Goal: Transaction & Acquisition: Purchase product/service

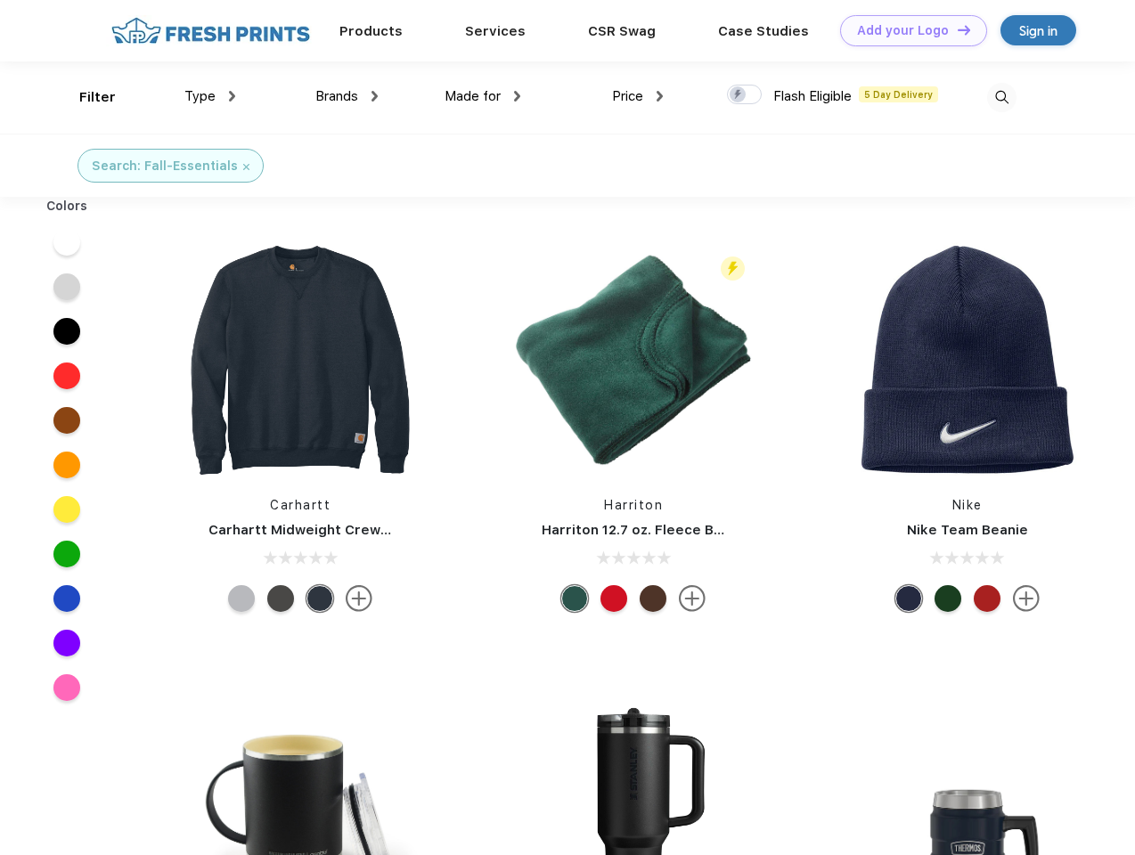
scroll to position [1, 0]
click at [907, 30] on link "Add your Logo Design Tool" at bounding box center [913, 30] width 147 height 31
click at [0, 0] on div "Design Tool" at bounding box center [0, 0] width 0 height 0
click at [956, 29] on link "Add your Logo Design Tool" at bounding box center [913, 30] width 147 height 31
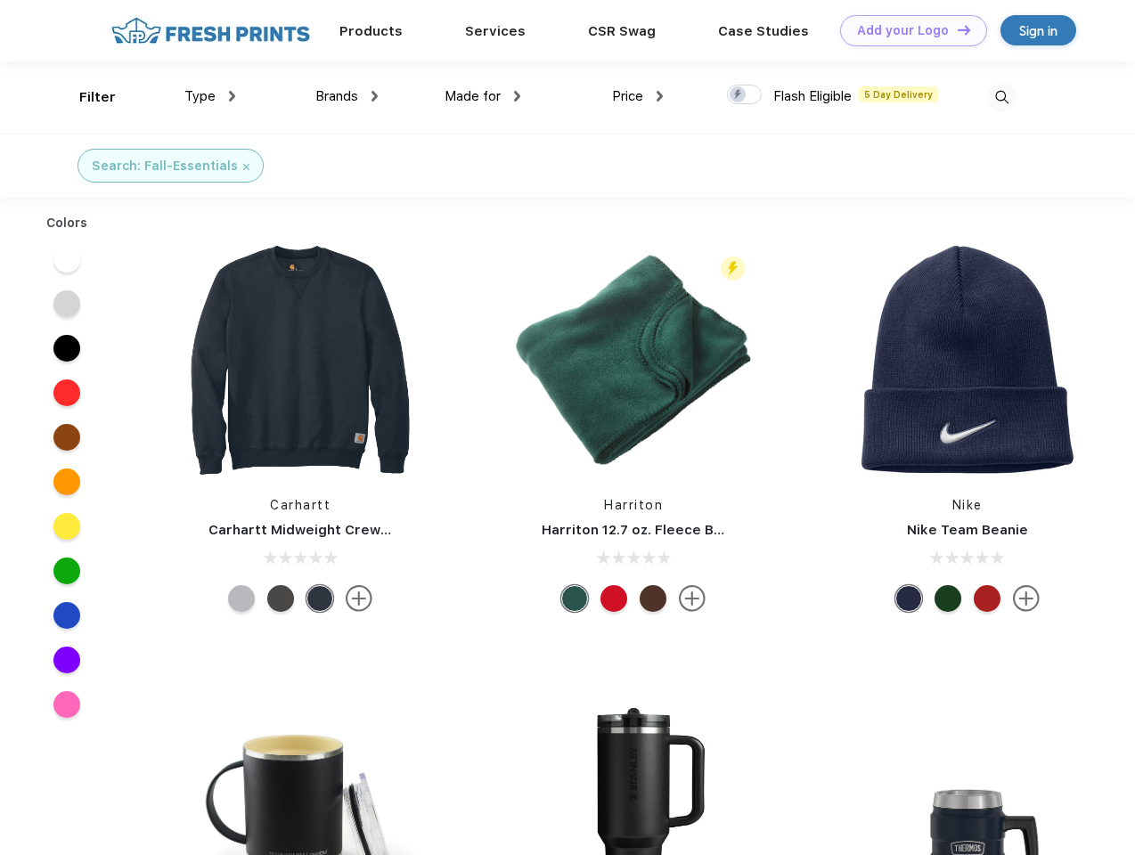
click at [86, 97] on div "Filter" at bounding box center [97, 97] width 37 height 20
click at [210, 96] on span "Type" at bounding box center [199, 96] width 31 height 16
click at [346, 96] on span "Brands" at bounding box center [336, 96] width 43 height 16
click at [483, 96] on span "Made for" at bounding box center [472, 96] width 56 height 16
click at [638, 96] on span "Price" at bounding box center [627, 96] width 31 height 16
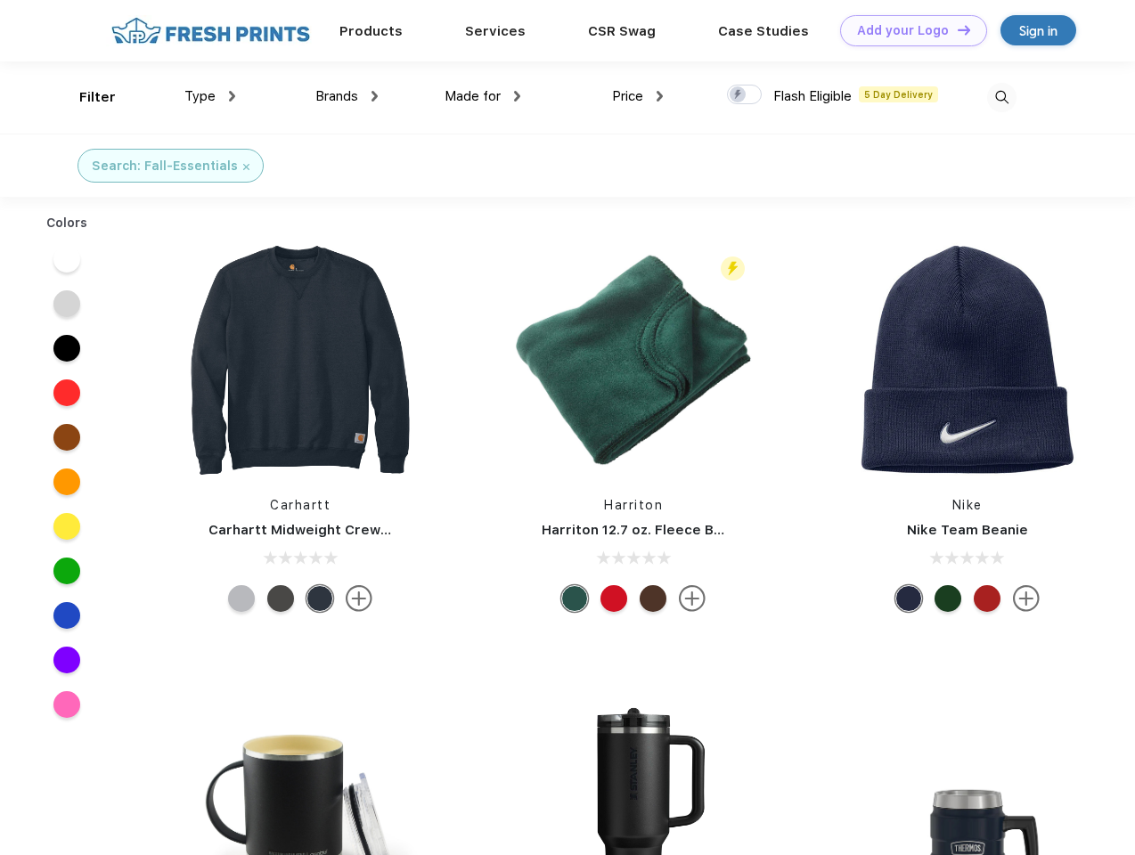
click at [745, 95] on div at bounding box center [744, 95] width 35 height 20
click at [738, 95] on input "checkbox" at bounding box center [733, 90] width 12 height 12
click at [1001, 97] on img at bounding box center [1001, 97] width 29 height 29
